Goal: Check status: Check status

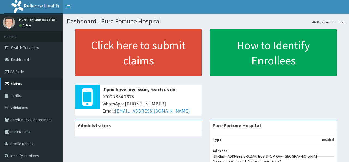
click at [16, 81] on span "Claims" at bounding box center [16, 83] width 11 height 5
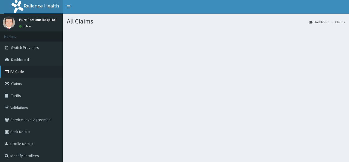
click at [19, 72] on link "PA Code" at bounding box center [31, 71] width 63 height 12
click at [14, 72] on link "PA Code" at bounding box center [31, 71] width 63 height 12
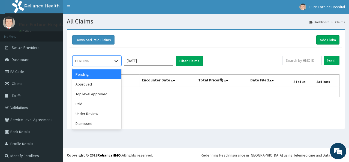
click at [116, 62] on icon at bounding box center [115, 60] width 5 height 5
click at [97, 103] on div "Paid" at bounding box center [96, 104] width 49 height 10
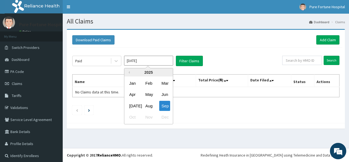
click at [169, 61] on input "Sep 2025" at bounding box center [148, 61] width 49 height 10
click at [146, 107] on div "Aug" at bounding box center [148, 106] width 11 height 10
type input "Aug 2025"
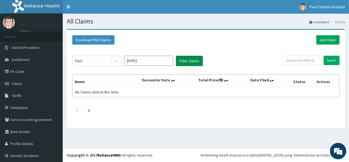
click at [191, 60] on button "Filter Claims" at bounding box center [189, 61] width 27 height 10
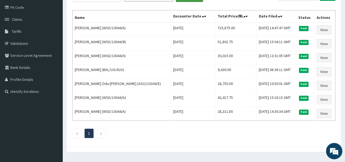
scroll to position [64, 0]
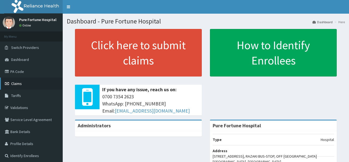
click at [17, 84] on span "Claims" at bounding box center [16, 83] width 11 height 5
